Goal: Task Accomplishment & Management: Use online tool/utility

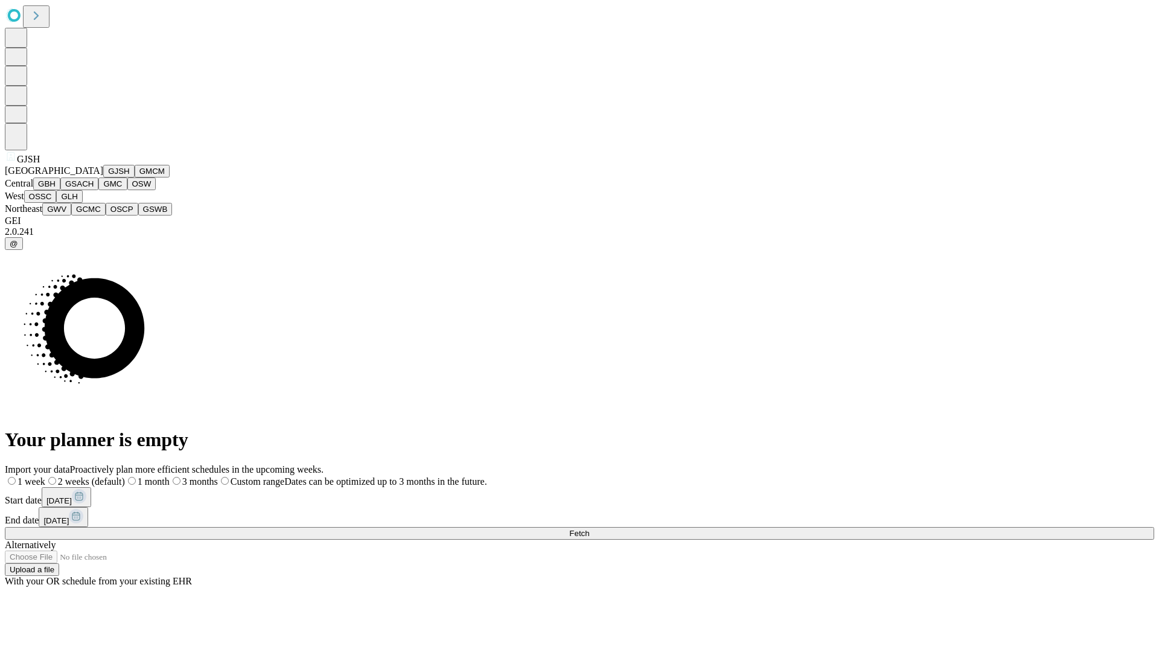
click at [103, 177] on button "GJSH" at bounding box center [118, 171] width 31 height 13
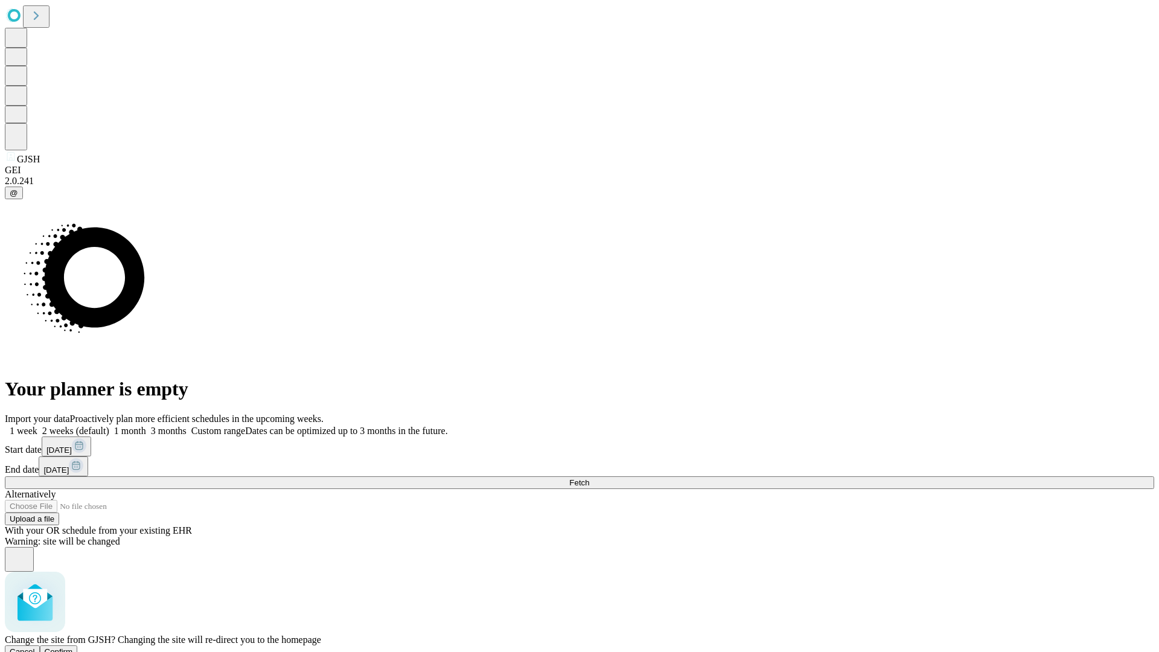
click at [73, 647] on span "Confirm" at bounding box center [59, 651] width 28 height 9
click at [37, 425] on label "1 week" at bounding box center [21, 430] width 33 height 10
click at [589, 478] on span "Fetch" at bounding box center [579, 482] width 20 height 9
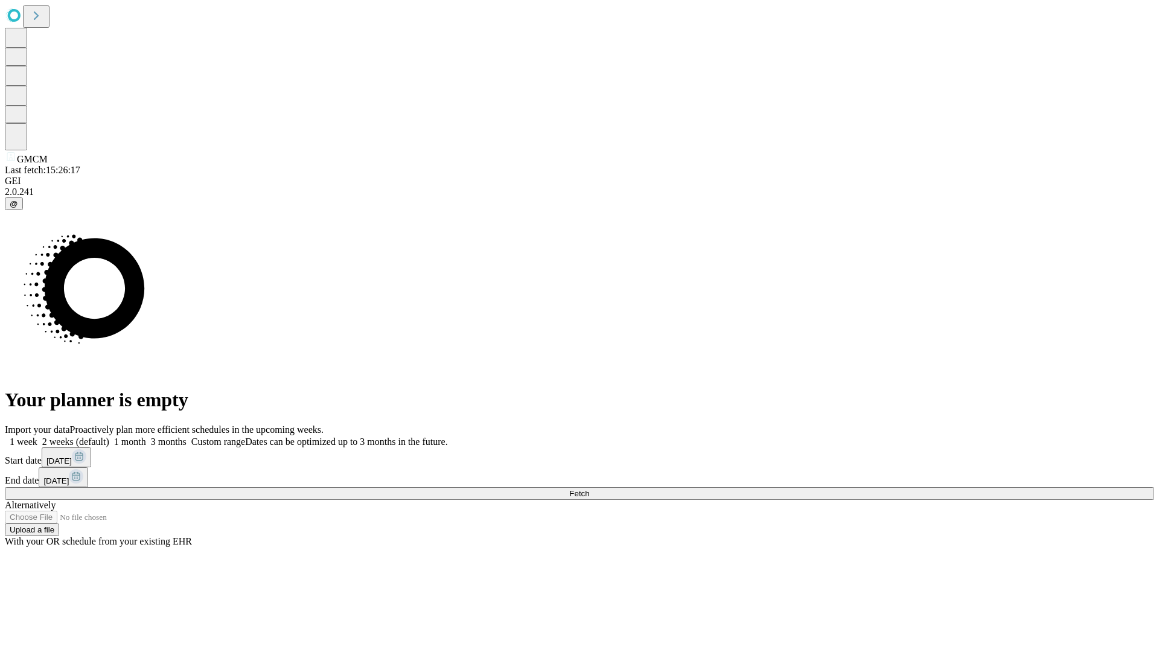
click at [37, 436] on label "1 week" at bounding box center [21, 441] width 33 height 10
click at [589, 489] on span "Fetch" at bounding box center [579, 493] width 20 height 9
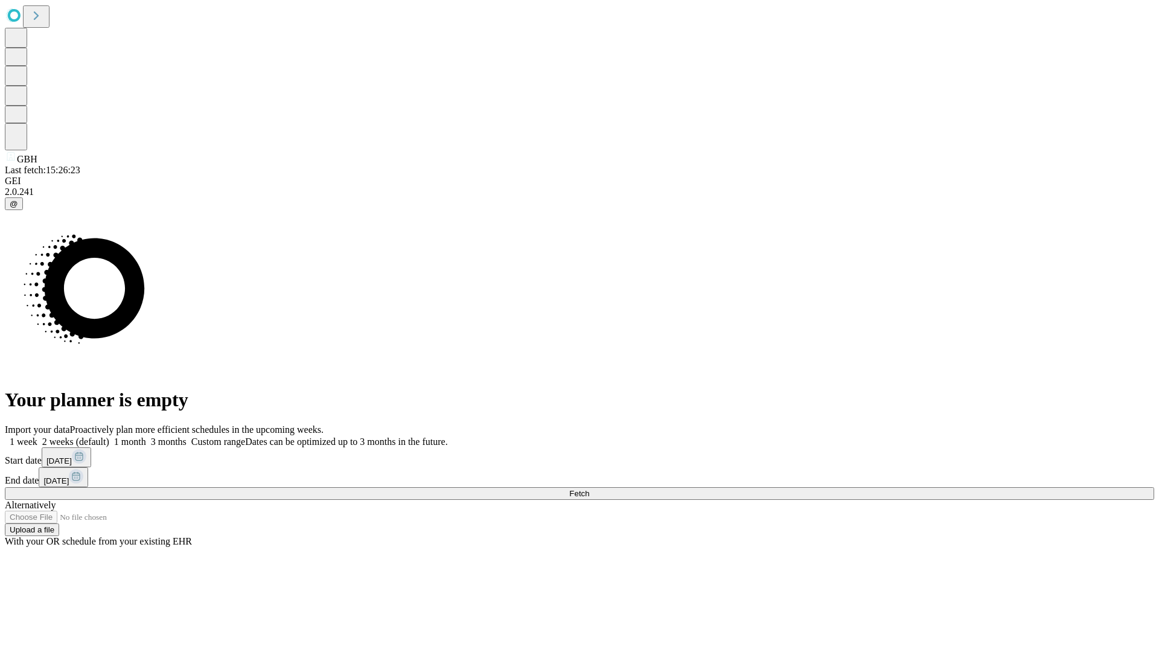
click at [37, 436] on label "1 week" at bounding box center [21, 441] width 33 height 10
click at [589, 489] on span "Fetch" at bounding box center [579, 493] width 20 height 9
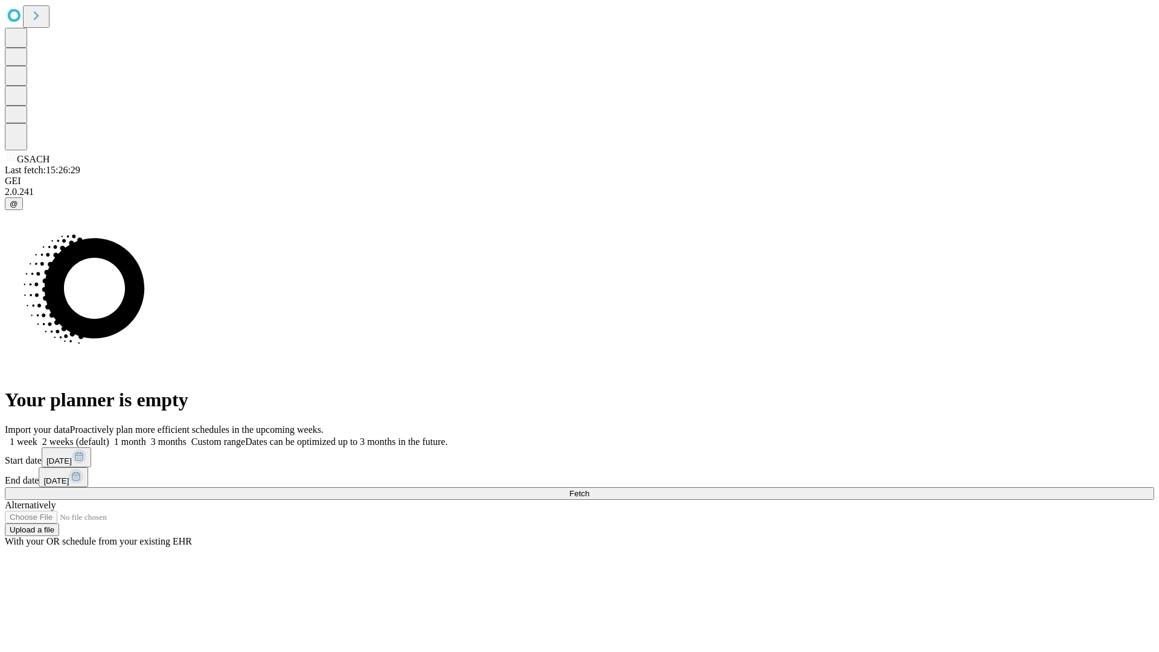
click at [37, 436] on label "1 week" at bounding box center [21, 441] width 33 height 10
click at [589, 489] on span "Fetch" at bounding box center [579, 493] width 20 height 9
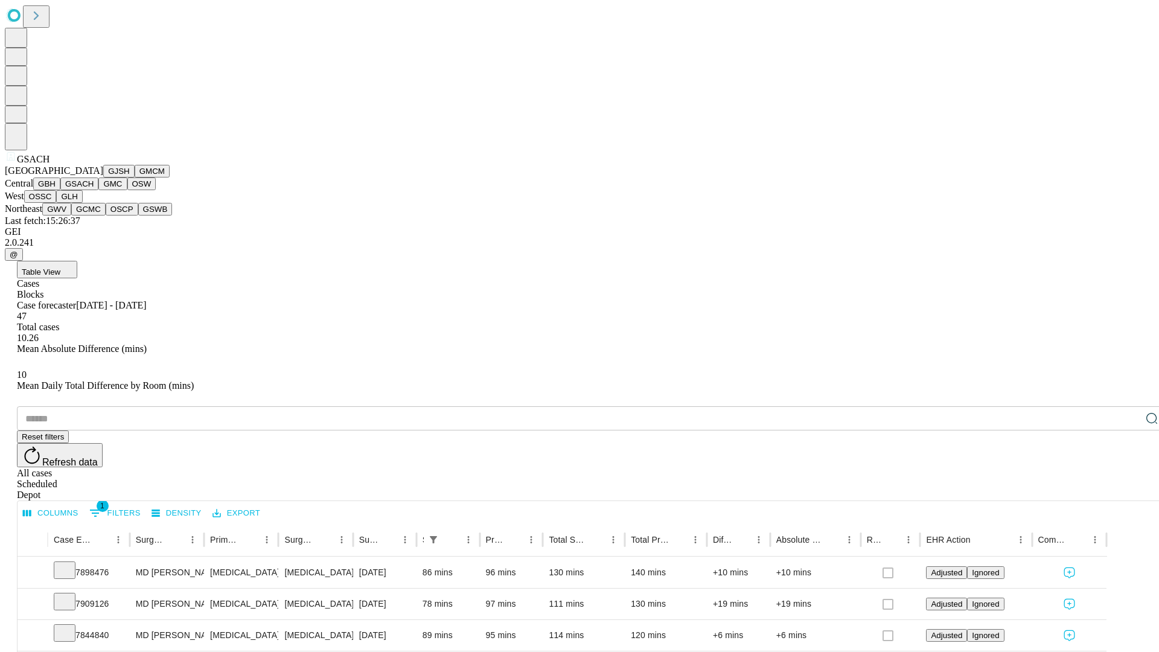
click at [98, 190] on button "GMC" at bounding box center [112, 183] width 28 height 13
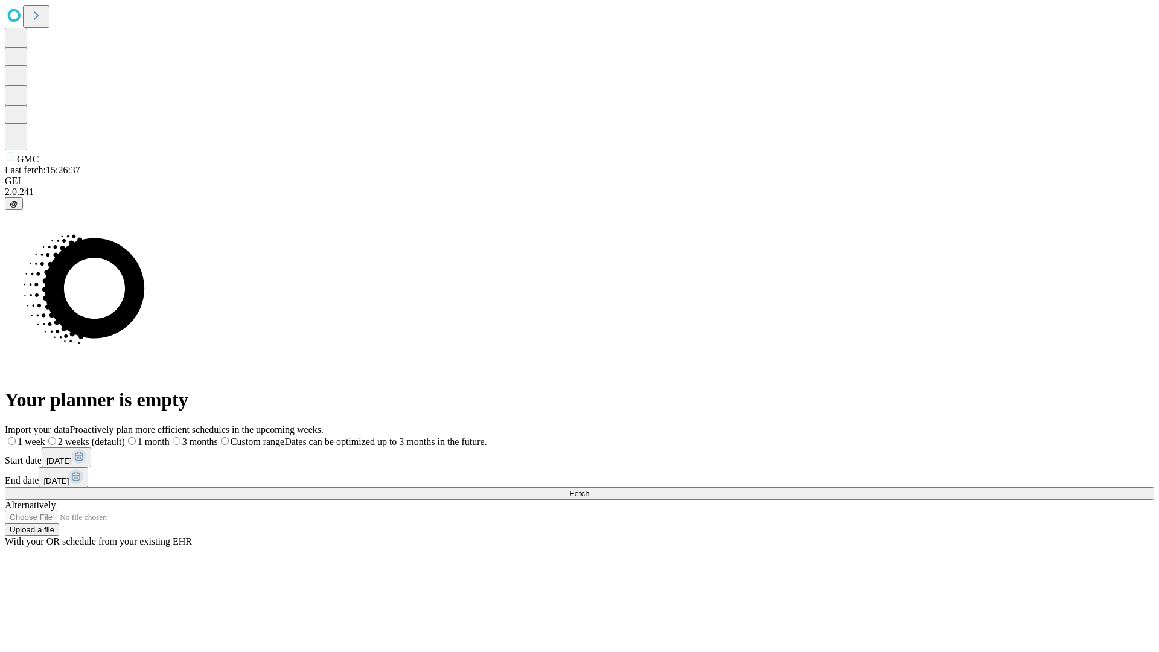
click at [45, 436] on label "1 week" at bounding box center [25, 441] width 40 height 10
click at [589, 489] on span "Fetch" at bounding box center [579, 493] width 20 height 9
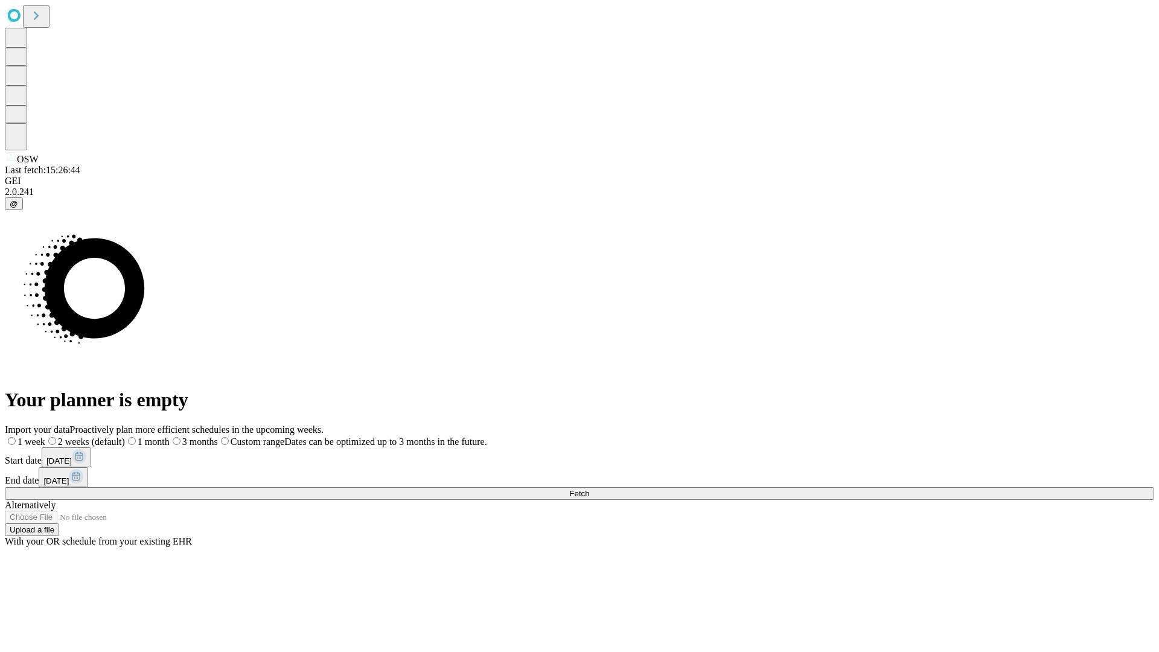
click at [45, 436] on label "1 week" at bounding box center [25, 441] width 40 height 10
click at [589, 489] on span "Fetch" at bounding box center [579, 493] width 20 height 9
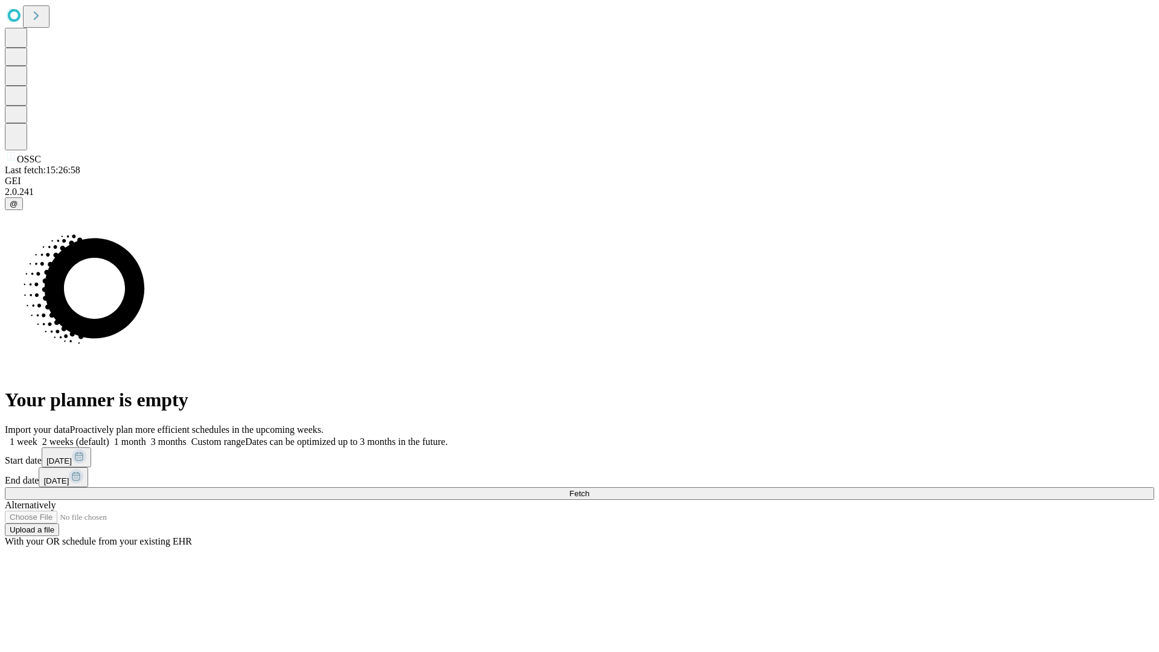
click at [37, 436] on label "1 week" at bounding box center [21, 441] width 33 height 10
click at [589, 489] on span "Fetch" at bounding box center [579, 493] width 20 height 9
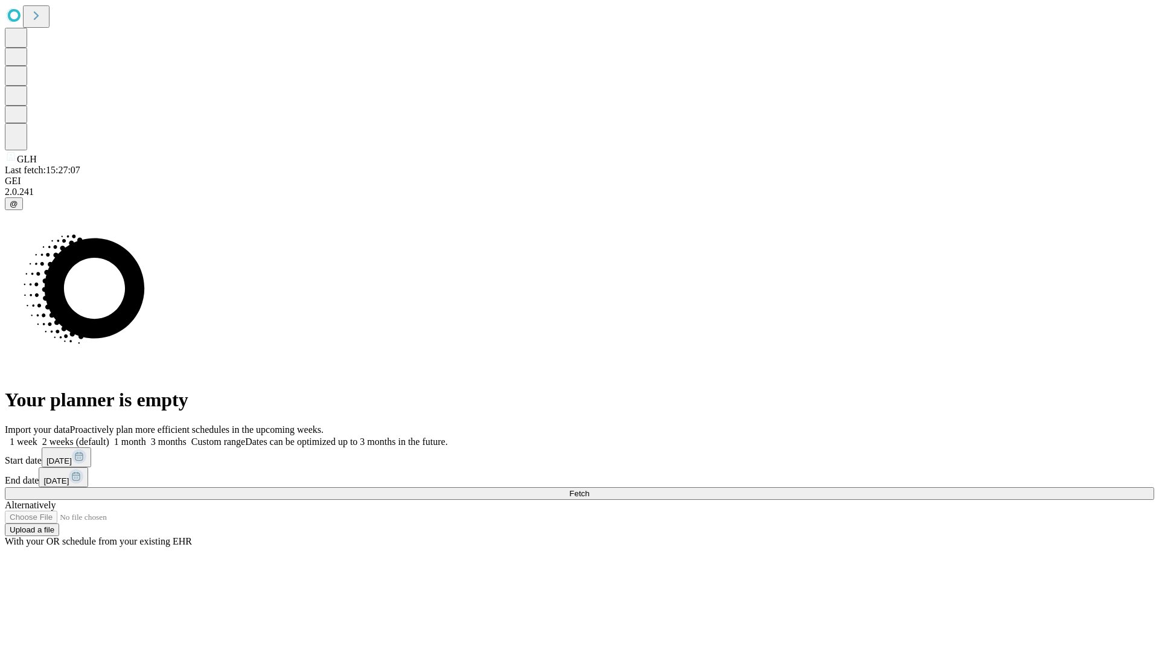
click at [589, 489] on span "Fetch" at bounding box center [579, 493] width 20 height 9
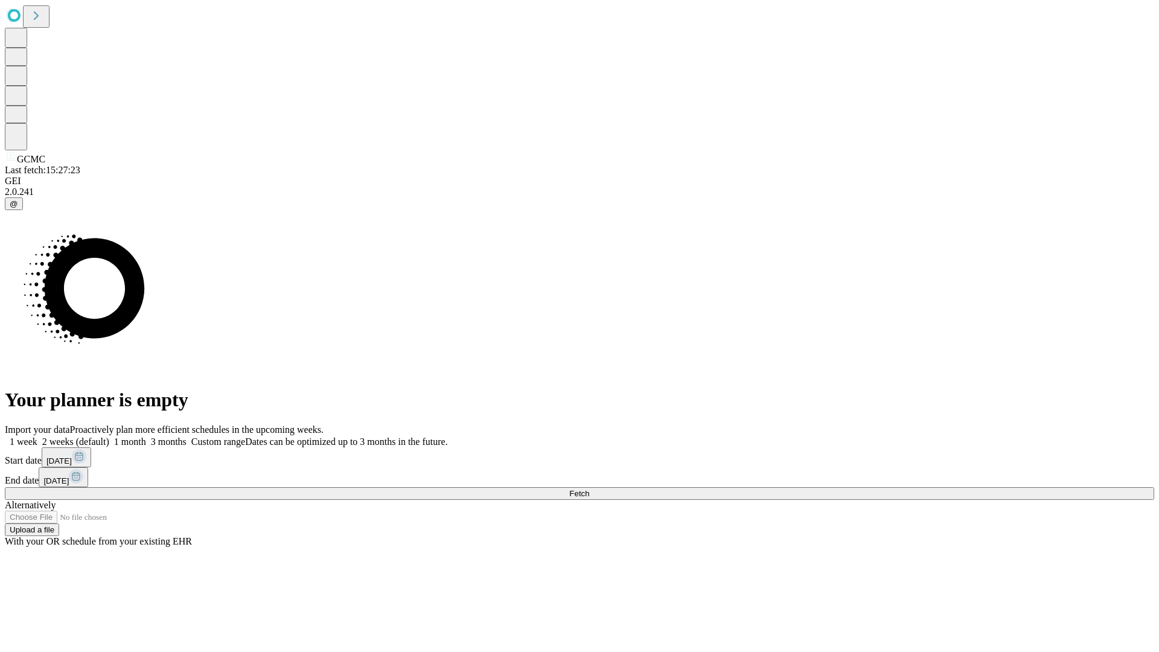
click at [37, 436] on label "1 week" at bounding box center [21, 441] width 33 height 10
click at [589, 489] on span "Fetch" at bounding box center [579, 493] width 20 height 9
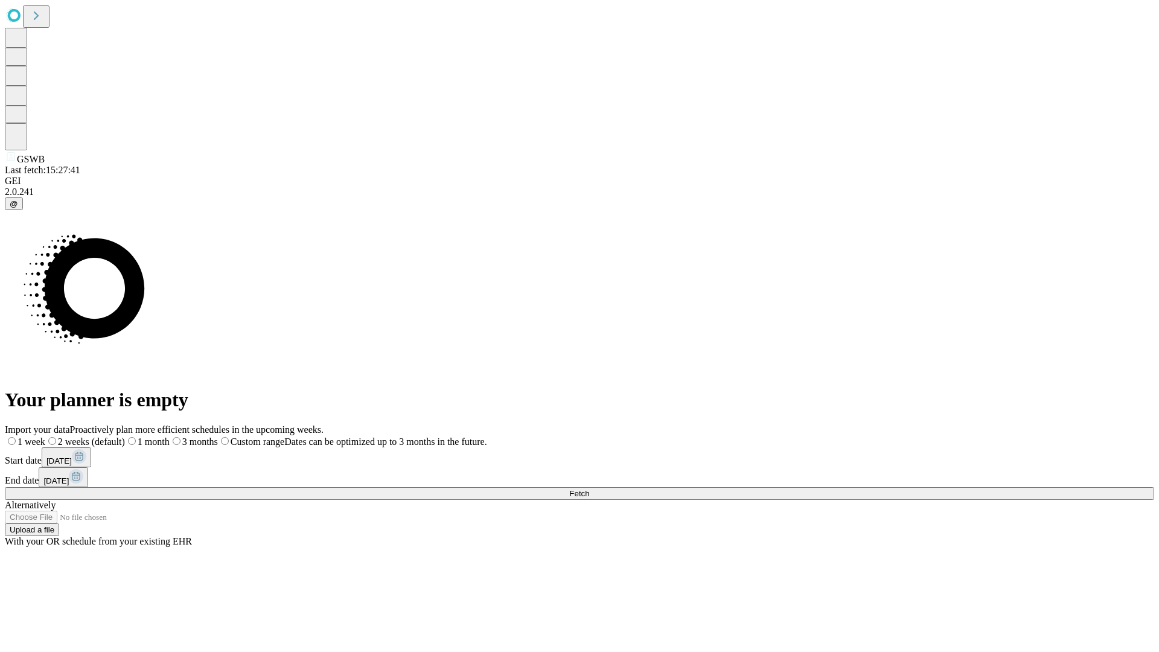
click at [45, 436] on label "1 week" at bounding box center [25, 441] width 40 height 10
click at [589, 489] on span "Fetch" at bounding box center [579, 493] width 20 height 9
